Goal: Find specific page/section: Find specific page/section

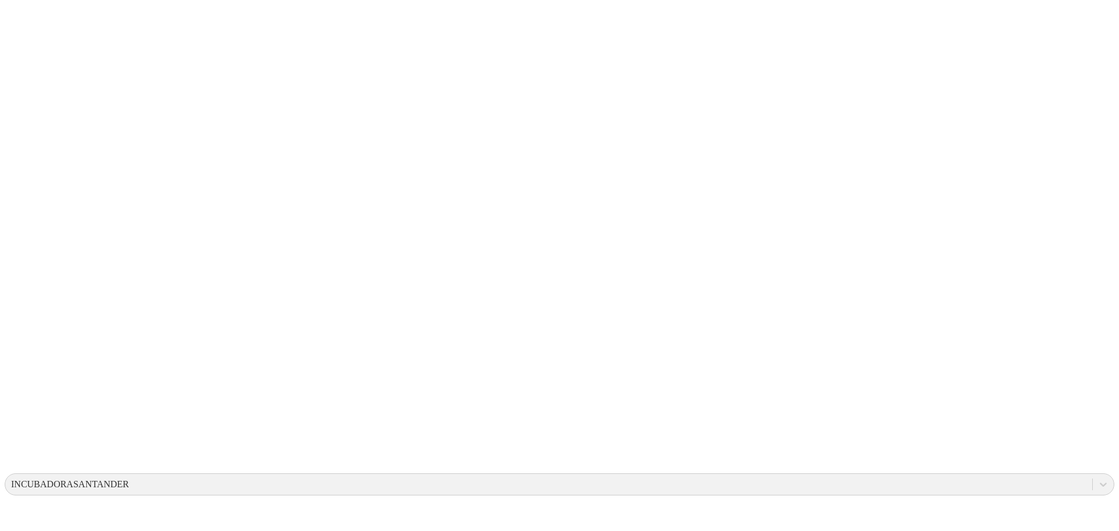
click at [20, 19] on icon at bounding box center [23, 238] width 36 height 466
